Goal: Task Accomplishment & Management: Manage account settings

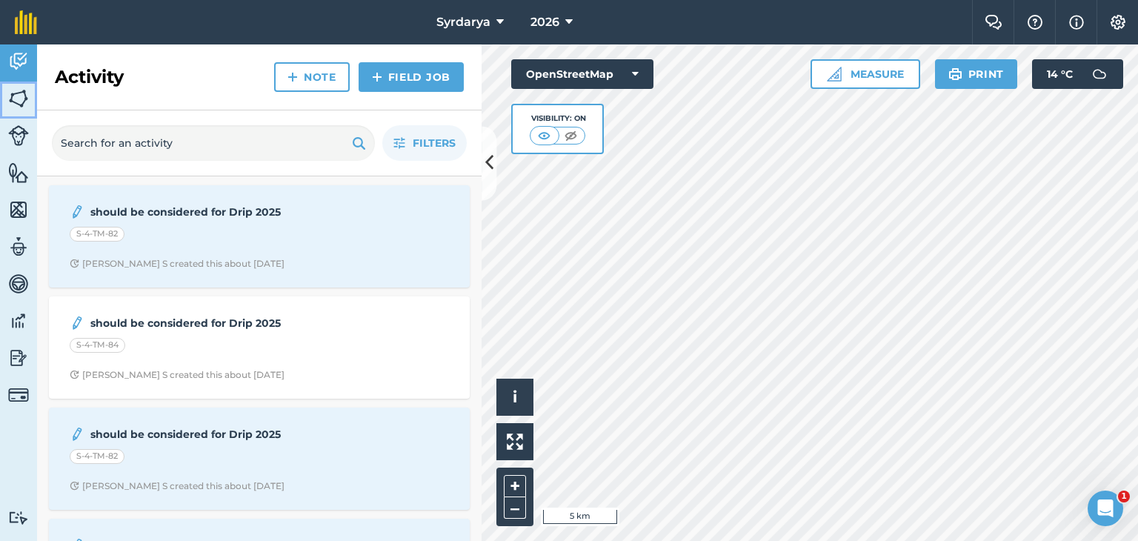
drag, startPoint x: 23, startPoint y: 91, endPoint x: 31, endPoint y: 112, distance: 22.3
click at [21, 91] on img at bounding box center [18, 98] width 21 height 22
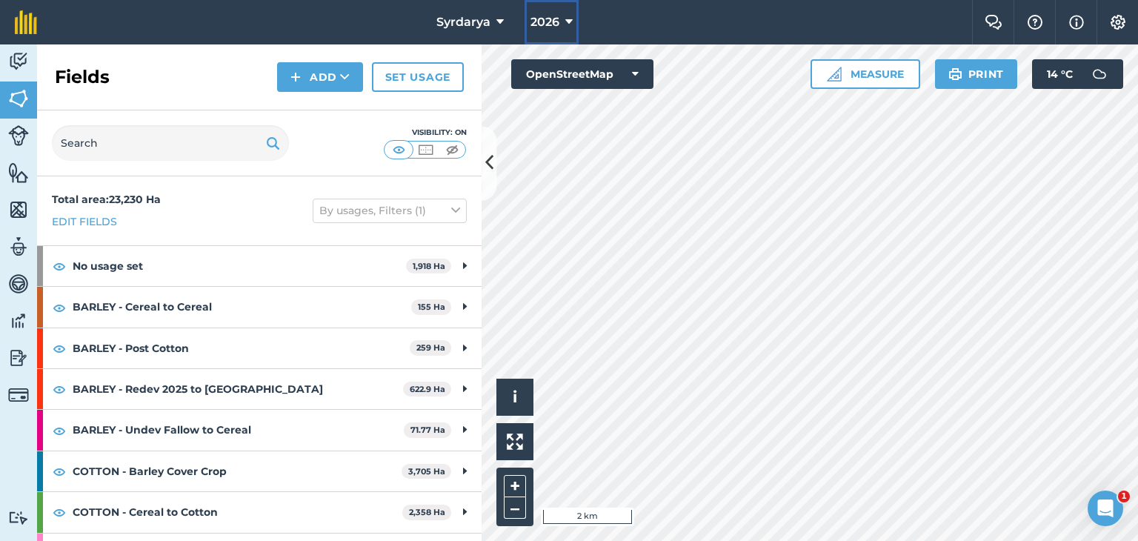
click at [547, 27] on span "2026" at bounding box center [544, 22] width 29 height 18
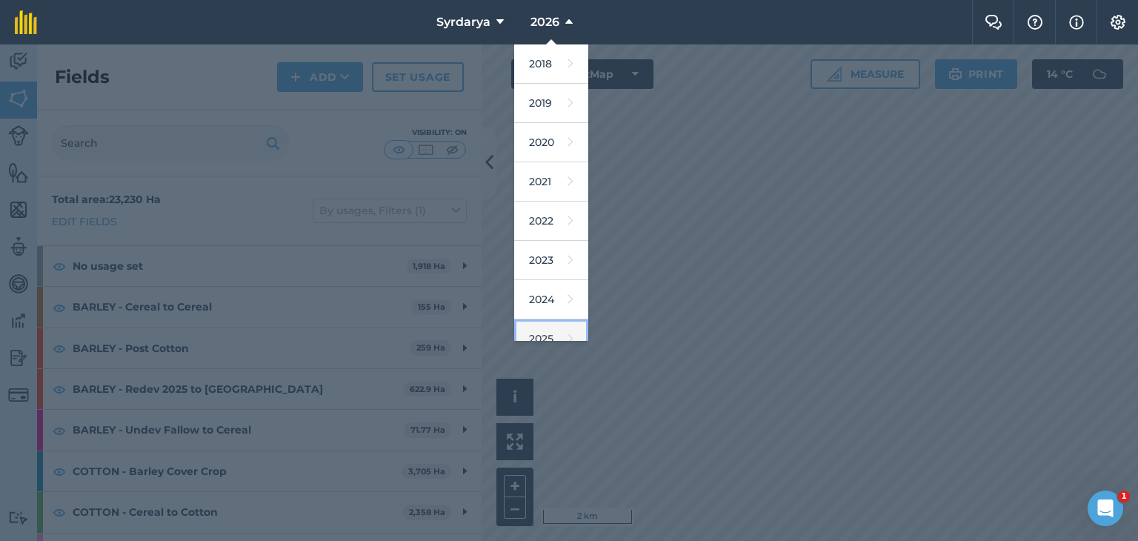
click at [547, 336] on link "2025" at bounding box center [551, 338] width 74 height 39
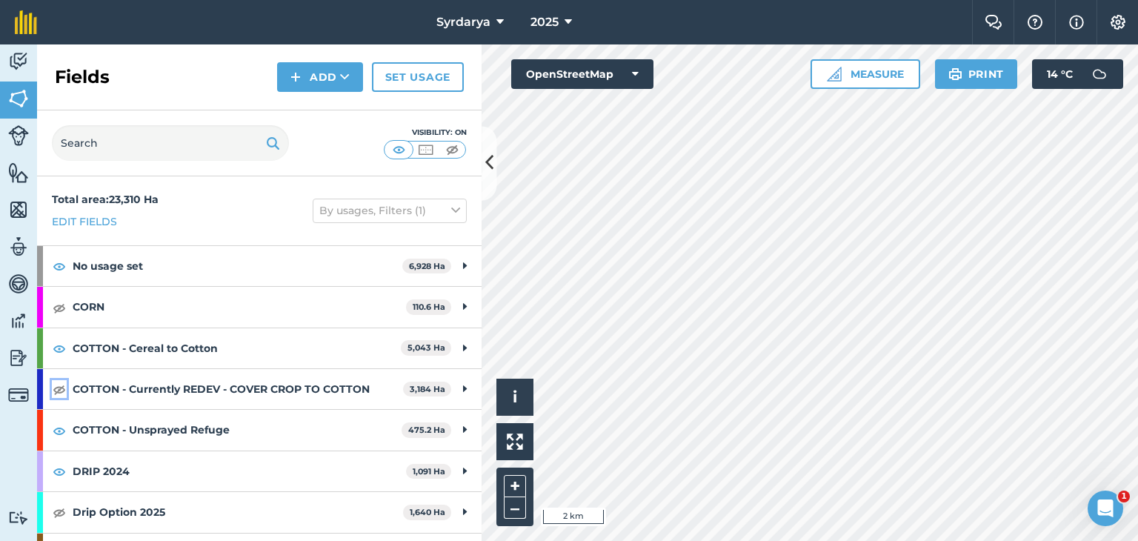
click at [53, 389] on img at bounding box center [59, 389] width 13 height 18
click at [451, 205] on icon at bounding box center [455, 210] width 9 height 16
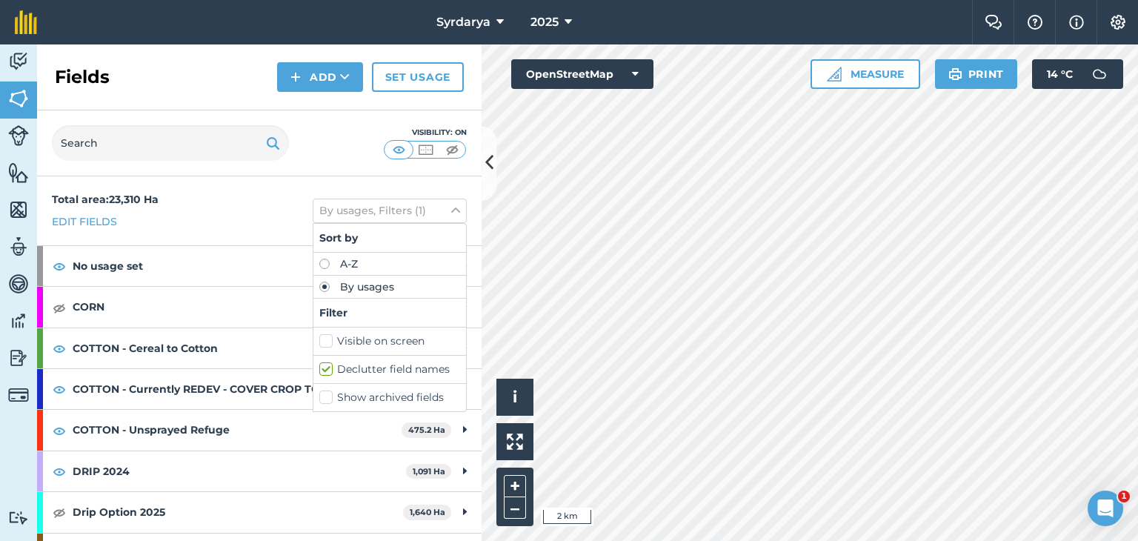
click at [319, 395] on label "Show archived fields" at bounding box center [389, 398] width 141 height 16
click at [319, 395] on input "Show archived fields" at bounding box center [324, 395] width 10 height 10
checkbox input "true"
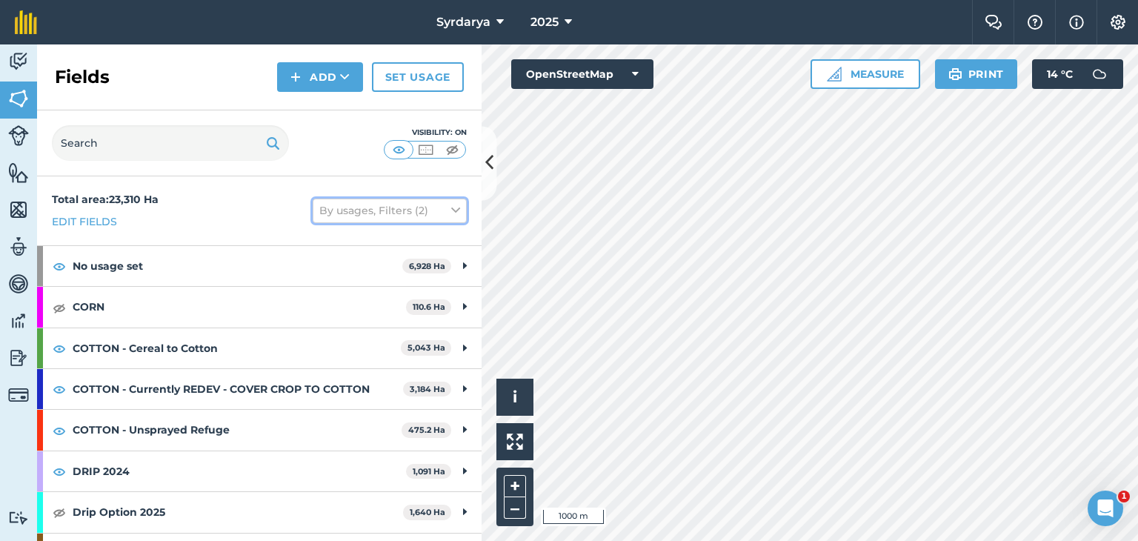
click at [451, 205] on icon at bounding box center [455, 210] width 9 height 16
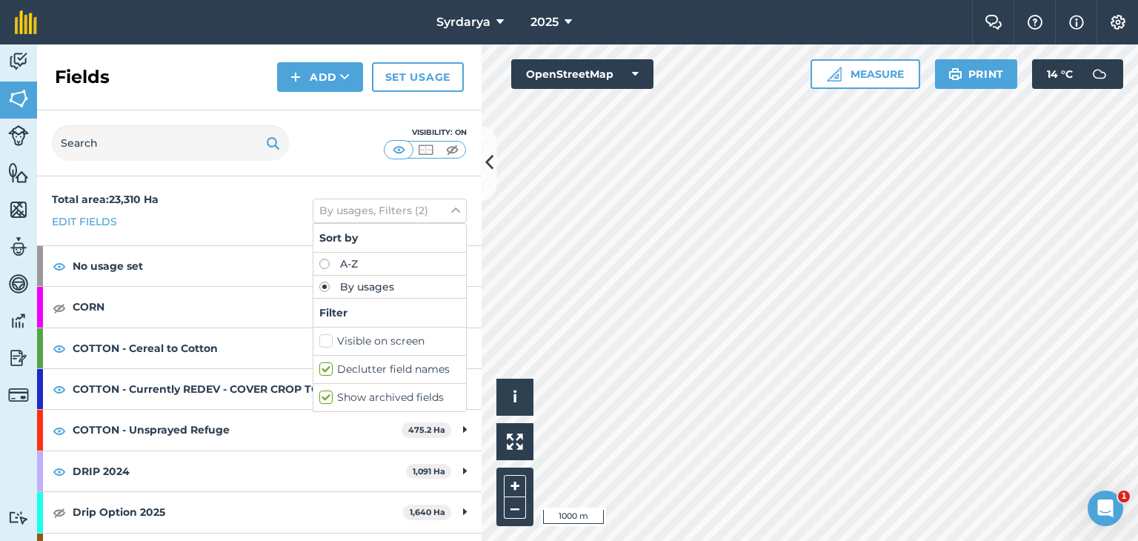
click at [319, 393] on label "Show archived fields" at bounding box center [389, 398] width 141 height 16
click at [319, 393] on input "Show archived fields" at bounding box center [324, 395] width 10 height 10
checkbox input "false"
click at [383, 181] on div "Total area : 23,310 Ha Edit fields By usages, Filters (1) Sort by A-Z By usages…" at bounding box center [259, 210] width 444 height 69
